Goal: Navigation & Orientation: Find specific page/section

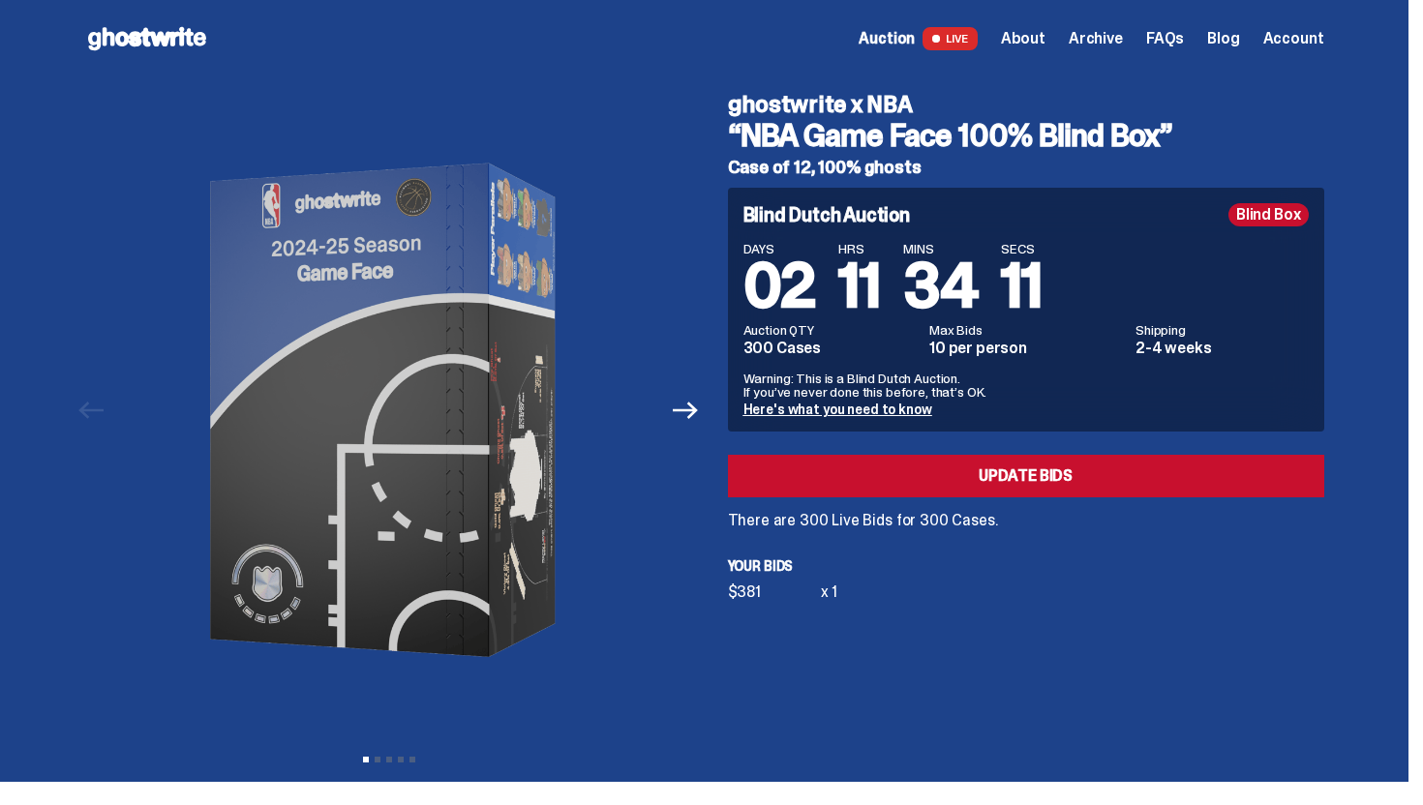
click at [1109, 39] on span "Archive" at bounding box center [1095, 38] width 54 height 15
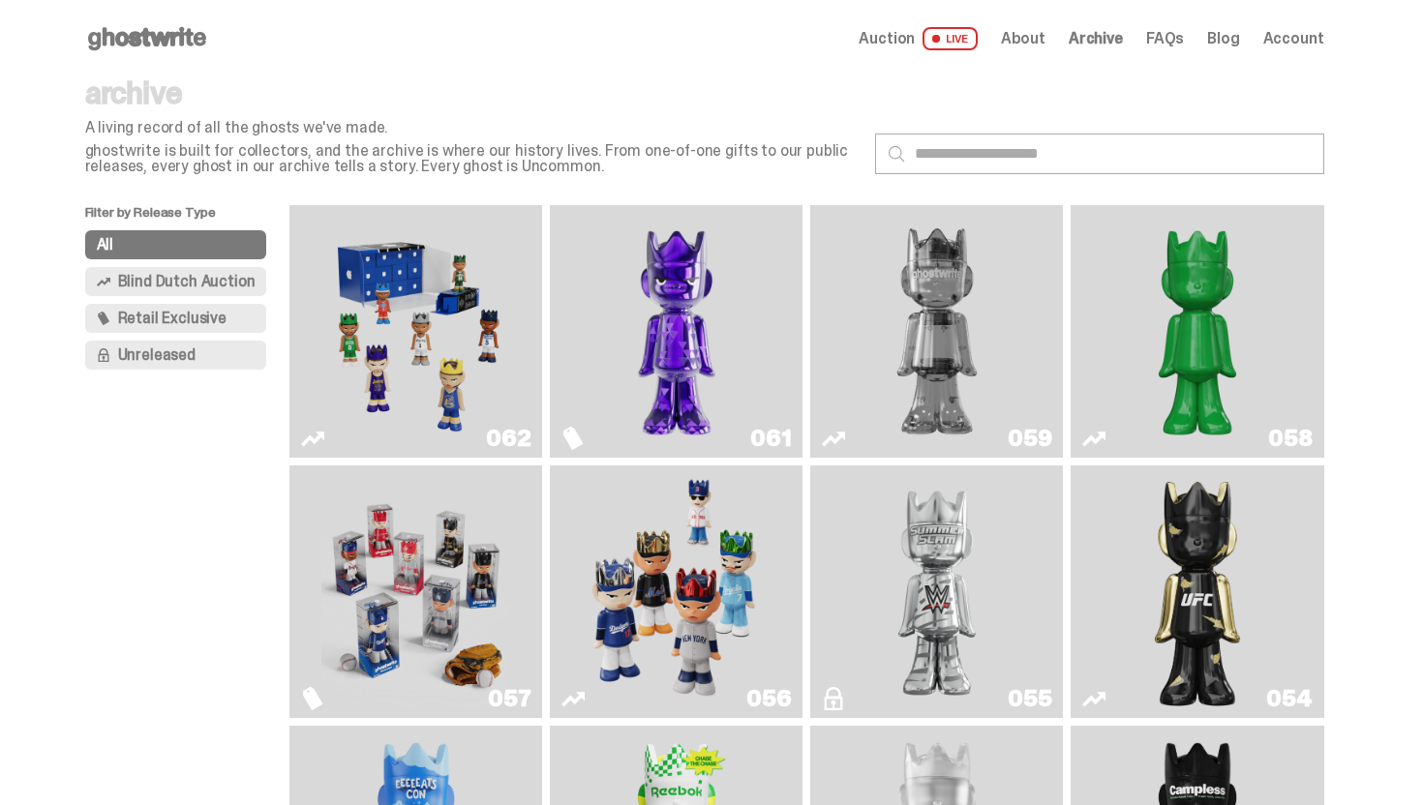
click at [904, 39] on span "Auction" at bounding box center [886, 38] width 56 height 15
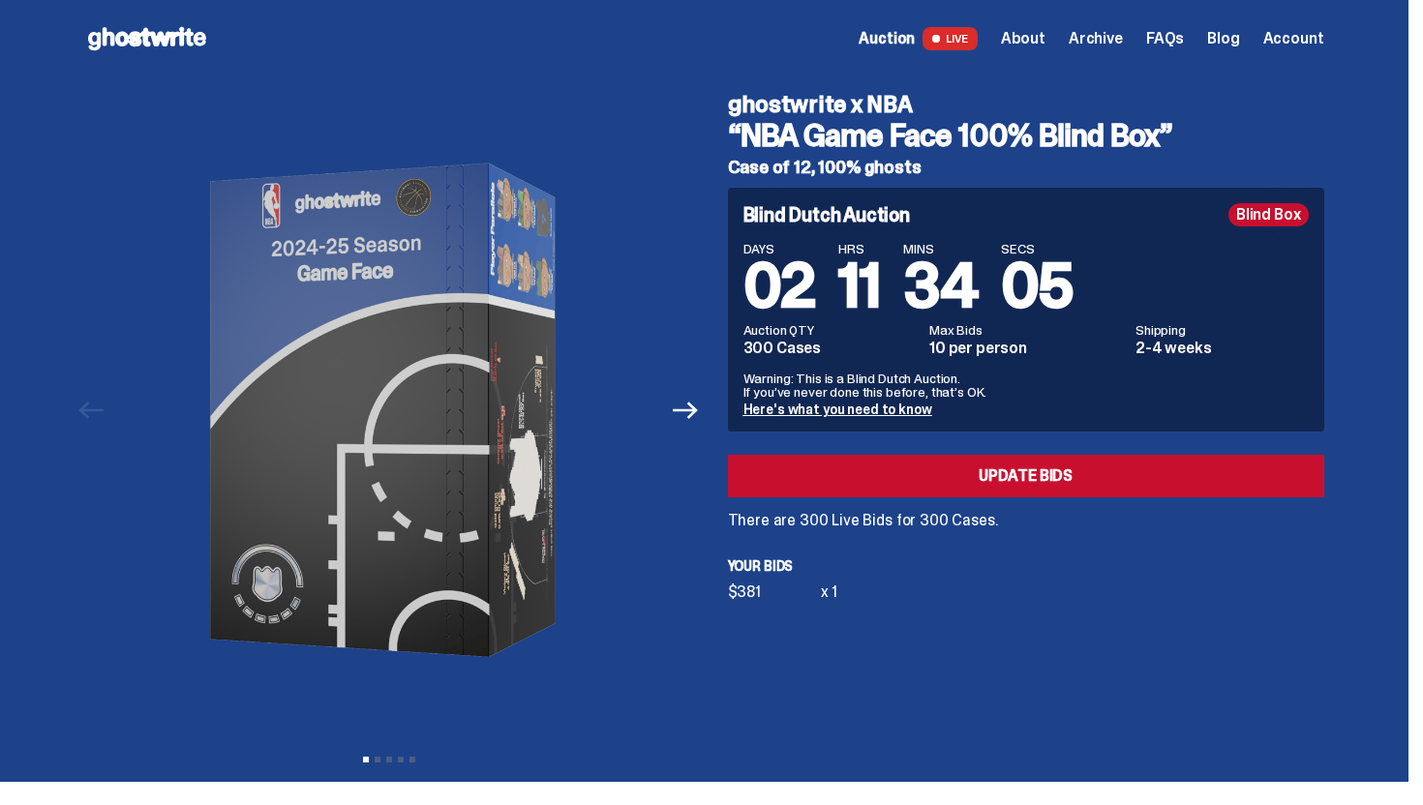
click at [164, 39] on use at bounding box center [147, 38] width 118 height 23
